Goal: Check status: Check status

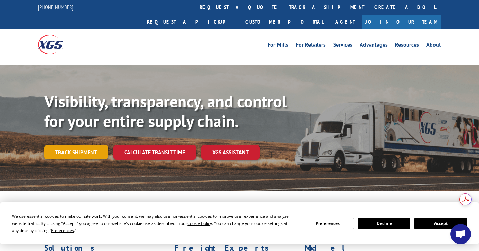
click at [81, 145] on link "Track shipment" at bounding box center [76, 152] width 64 height 14
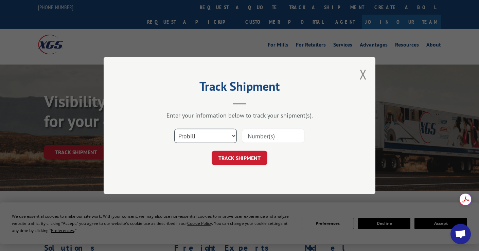
click at [220, 132] on select "Select category... Probill BOL PO" at bounding box center [205, 136] width 62 height 14
select select "bol"
click at [174, 129] on select "Select category... Probill BOL PO" at bounding box center [205, 136] width 62 height 14
click at [263, 136] on input at bounding box center [273, 136] width 62 height 14
paste input "2870042"
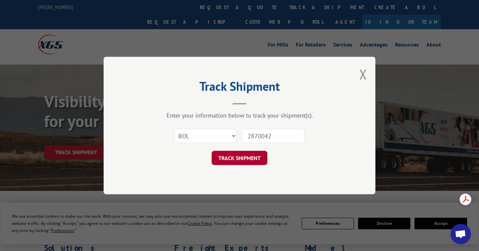
type input "2870042"
click at [234, 158] on button "TRACK SHIPMENT" at bounding box center [240, 158] width 56 height 14
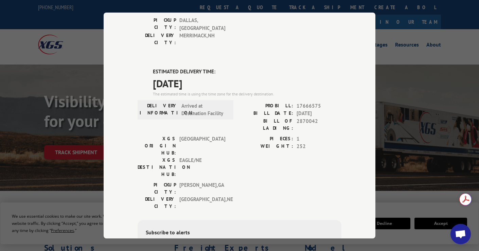
scroll to position [198, 0]
